Goal: Information Seeking & Learning: Learn about a topic

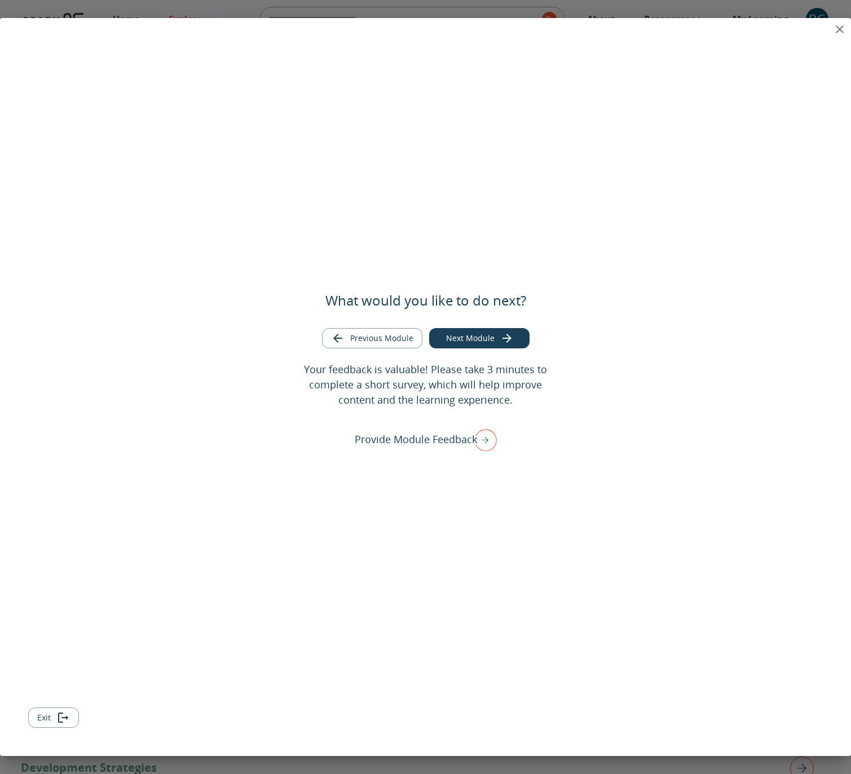
click at [836, 30] on icon "close" at bounding box center [840, 30] width 14 height 14
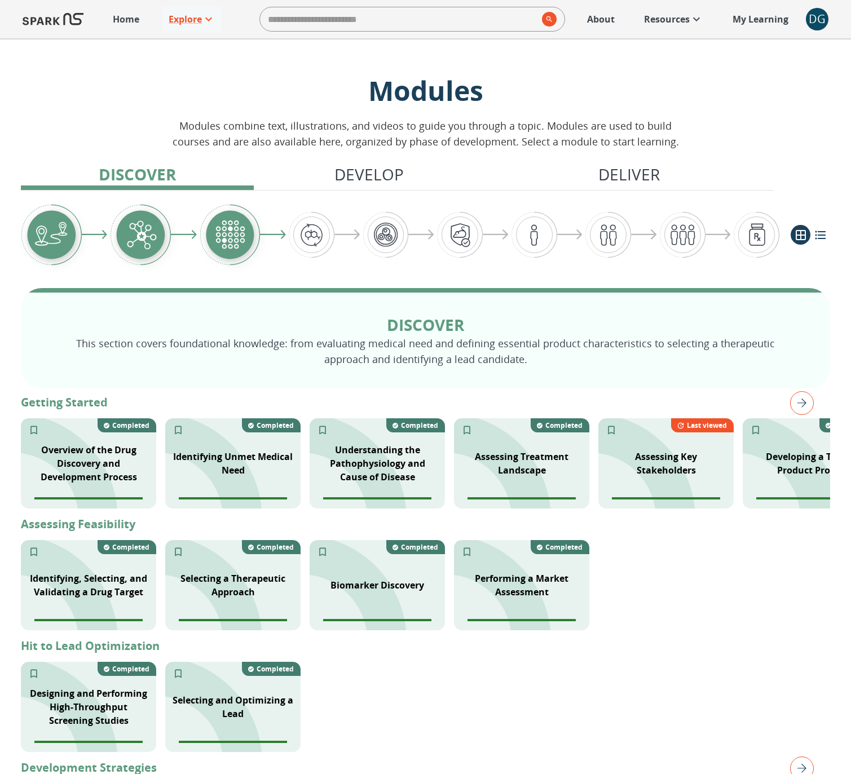
click at [803, 407] on img "right" at bounding box center [802, 403] width 24 height 24
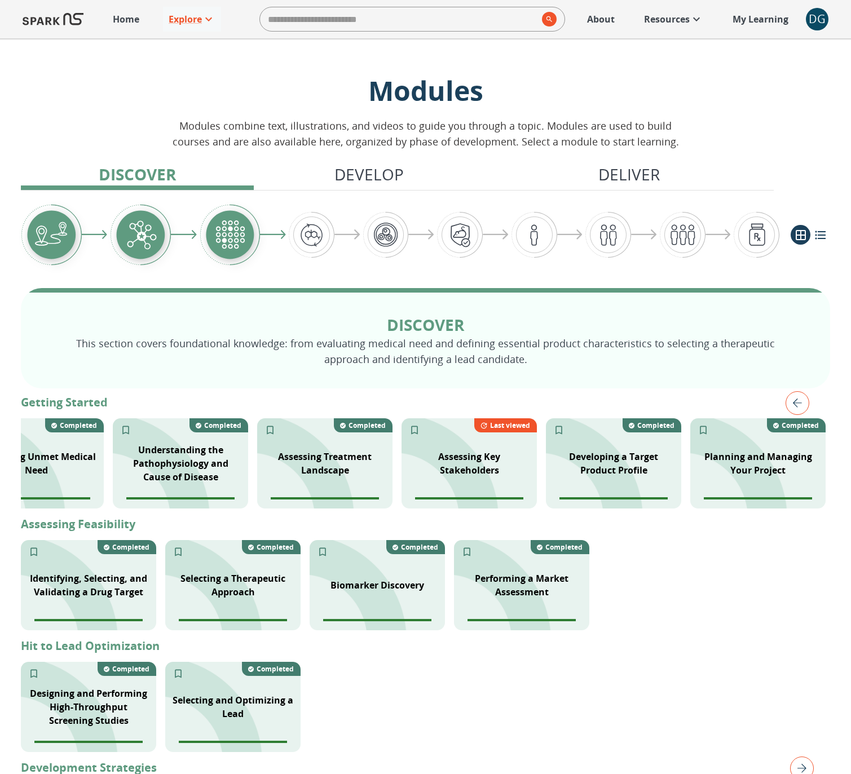
click at [803, 407] on img "left" at bounding box center [798, 403] width 24 height 24
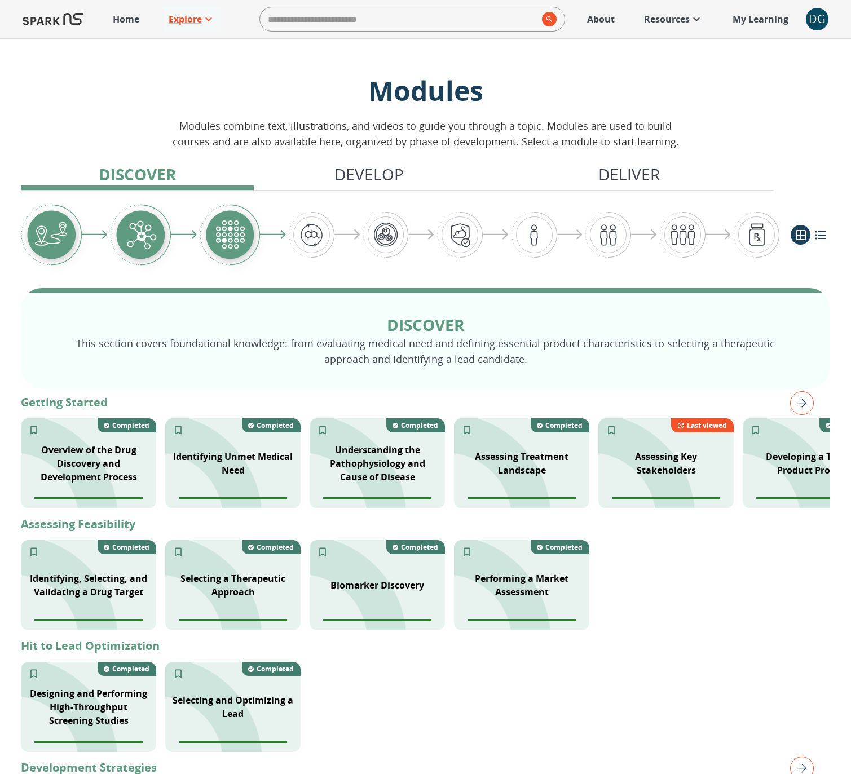
click at [803, 407] on img "right" at bounding box center [802, 403] width 24 height 24
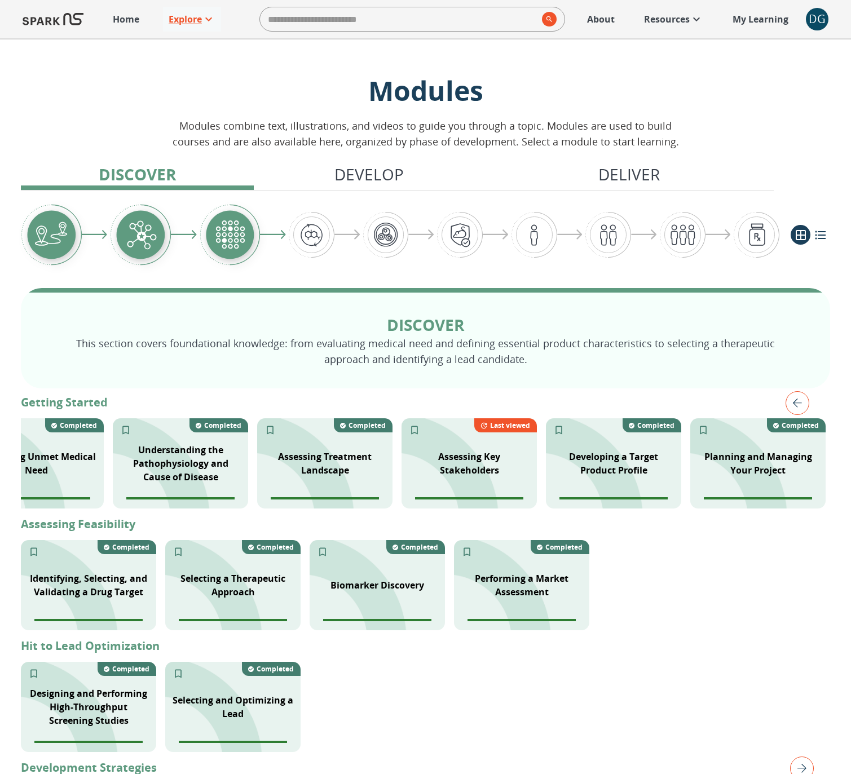
click at [803, 407] on img "left" at bounding box center [798, 403] width 24 height 24
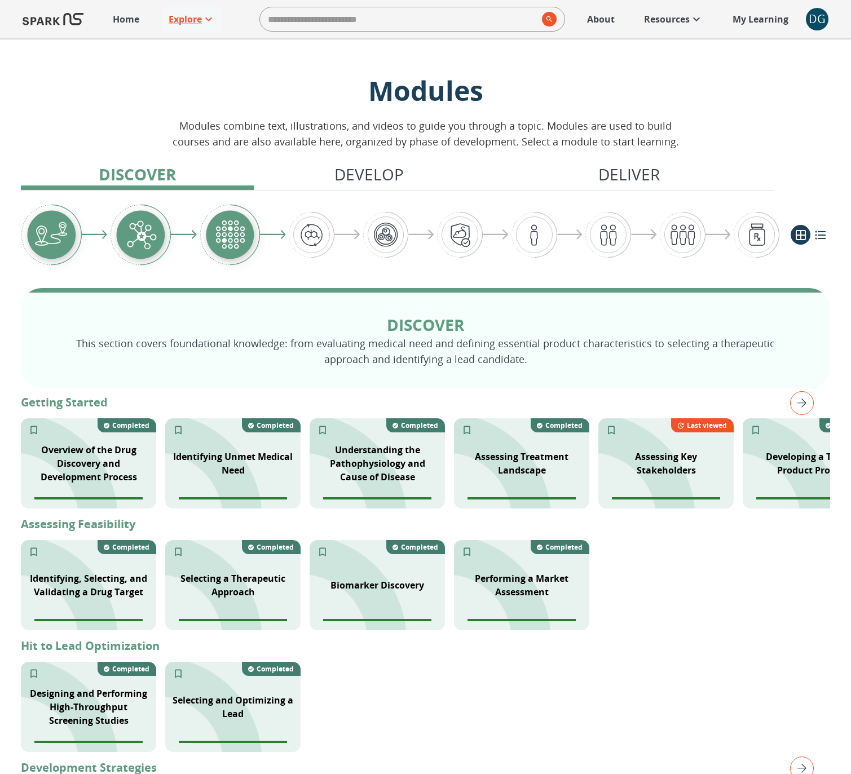
click at [808, 398] on img "right" at bounding box center [802, 403] width 24 height 24
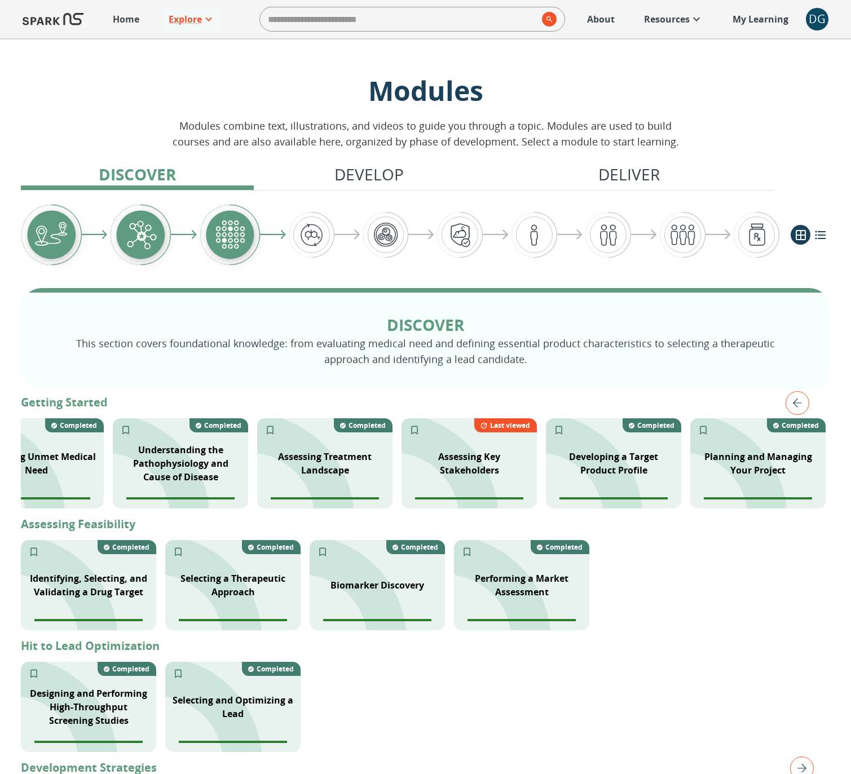
click at [808, 398] on img "left" at bounding box center [798, 403] width 24 height 24
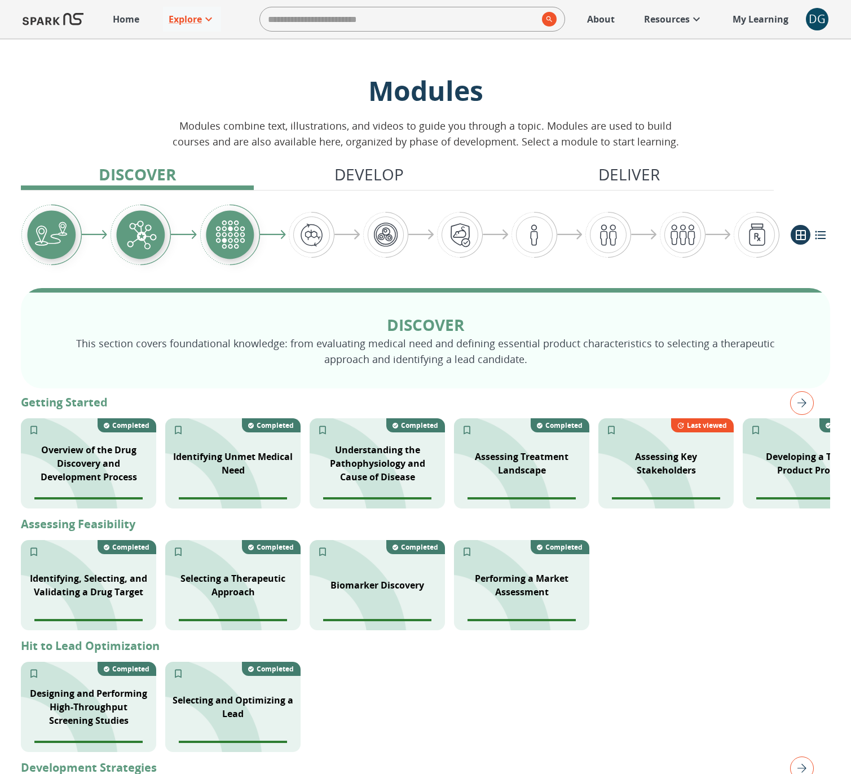
click at [808, 398] on img "right" at bounding box center [802, 403] width 24 height 24
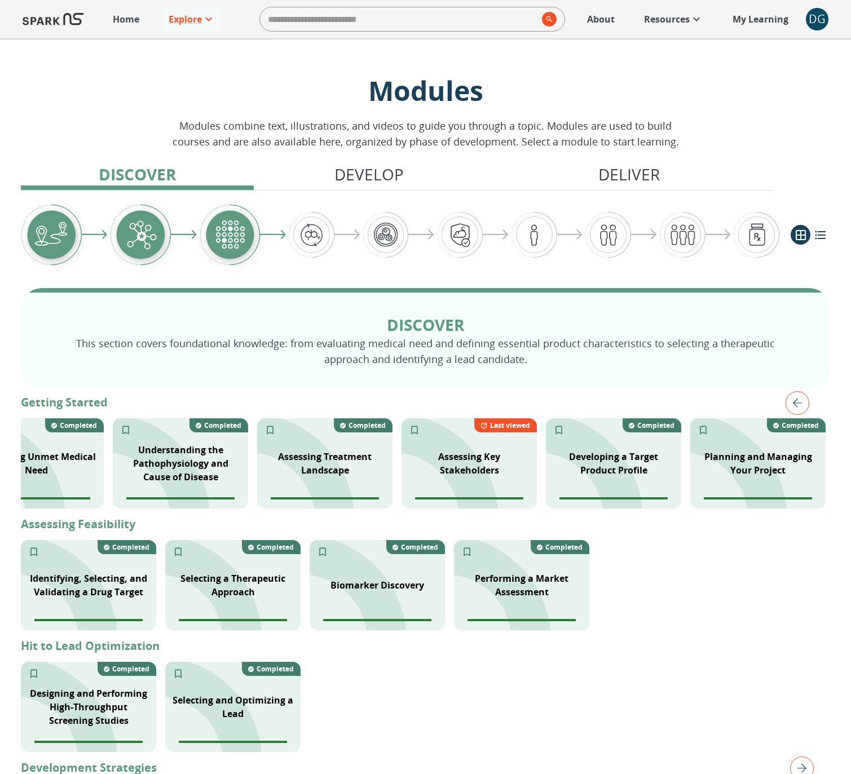
click at [808, 398] on img "left" at bounding box center [798, 403] width 24 height 24
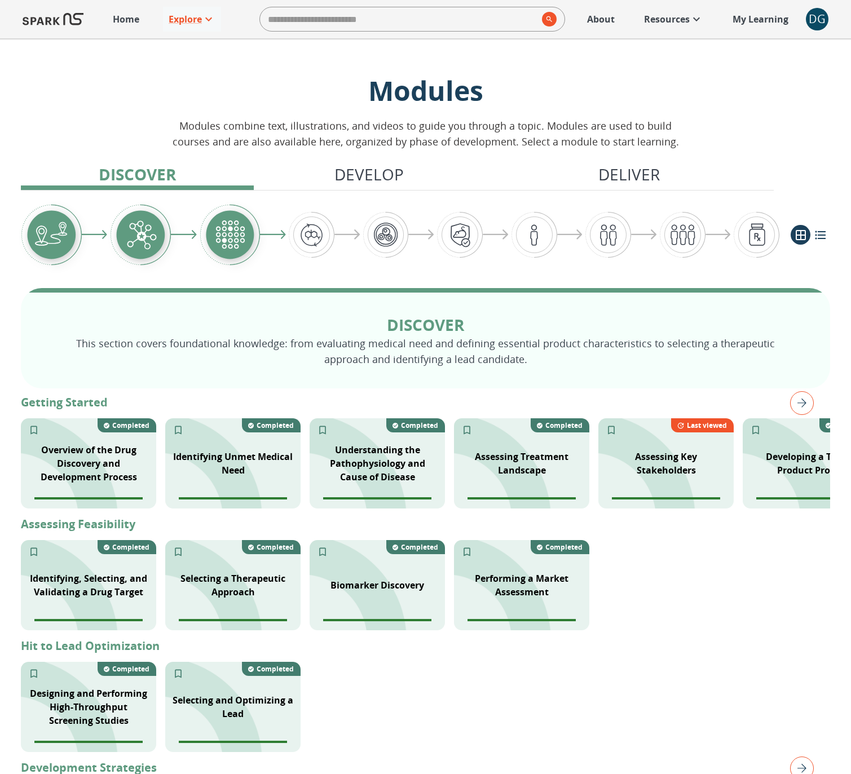
click at [808, 398] on img "right" at bounding box center [802, 403] width 24 height 24
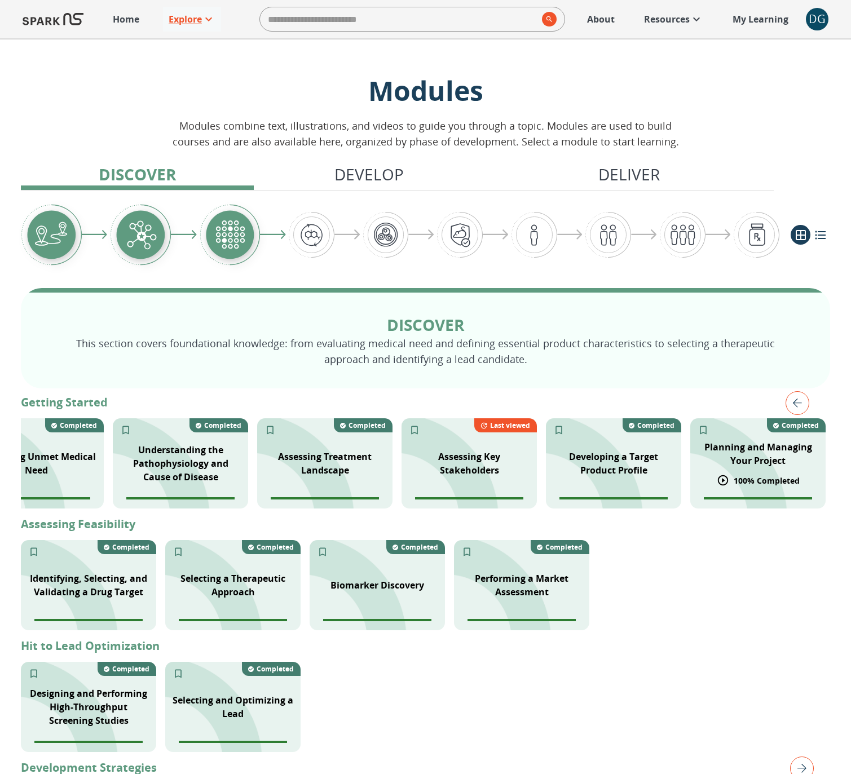
click at [724, 455] on p "Planning and Managing Your Project" at bounding box center [758, 454] width 122 height 27
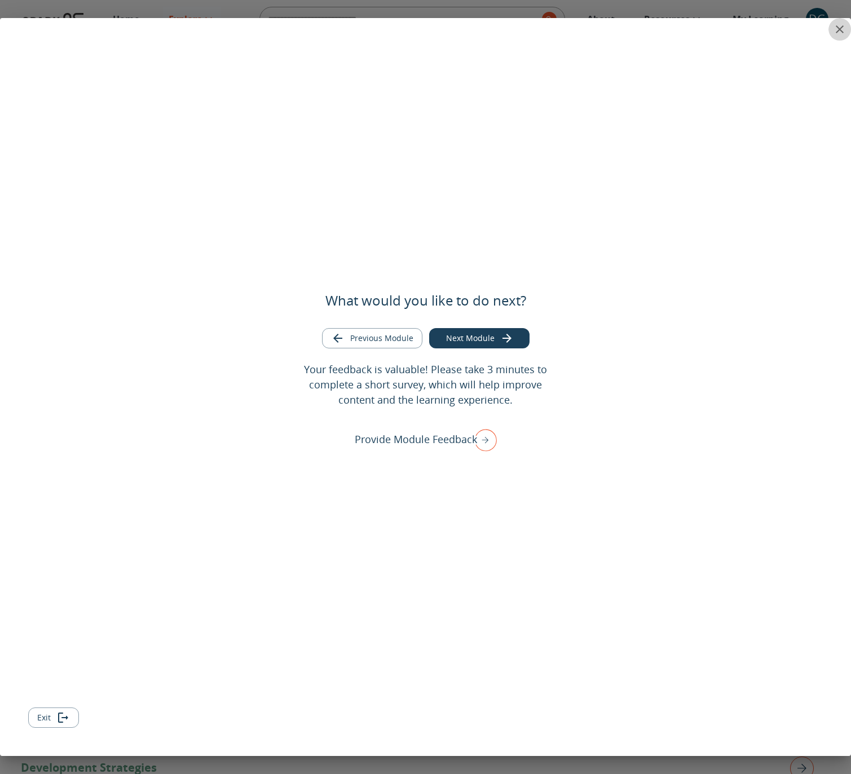
click at [841, 27] on icon "close" at bounding box center [840, 30] width 14 height 14
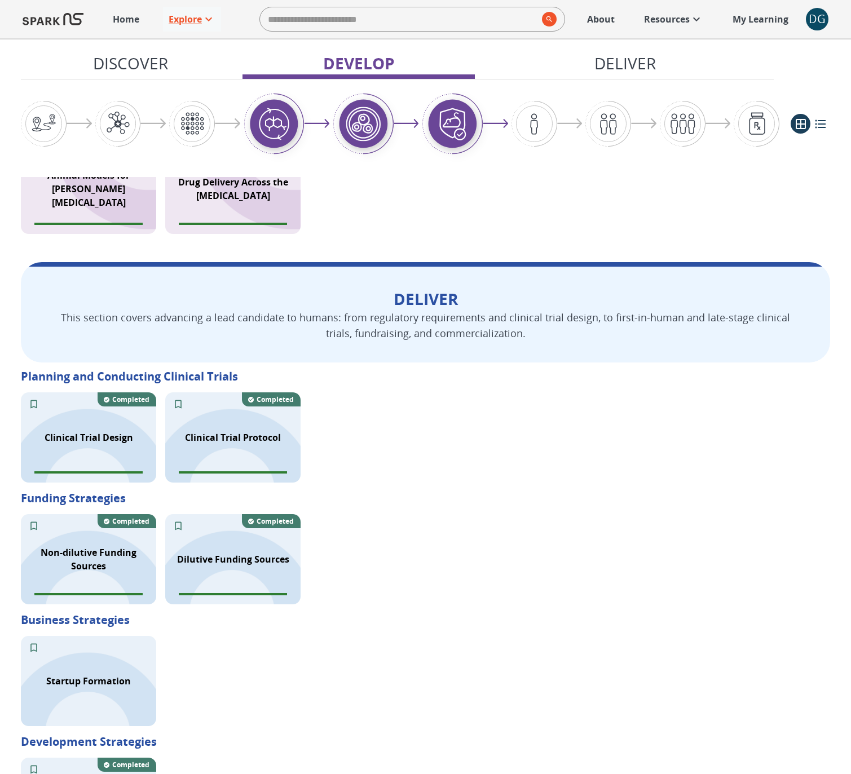
scroll to position [1789, 0]
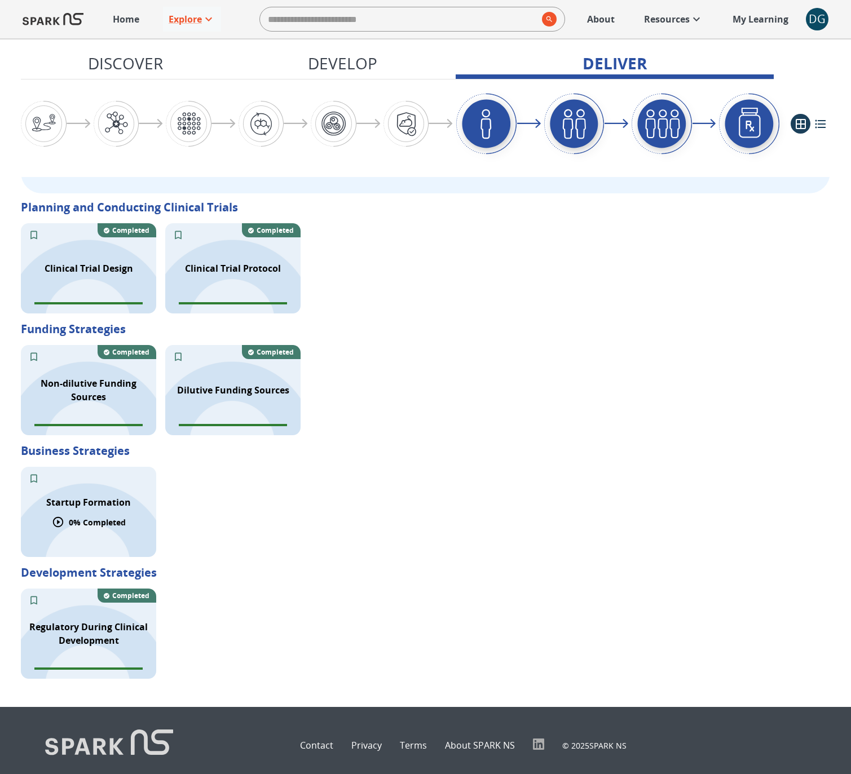
click at [109, 498] on p "Startup Formation" at bounding box center [88, 503] width 85 height 14
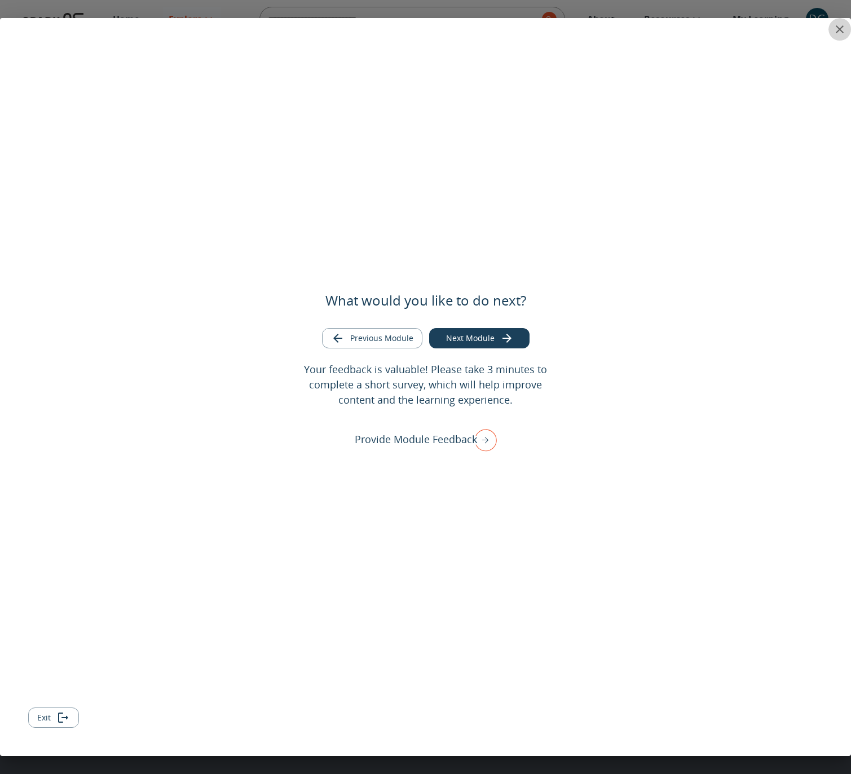
click at [845, 34] on icon "close" at bounding box center [840, 30] width 14 height 14
